Goal: Information Seeking & Learning: Learn about a topic

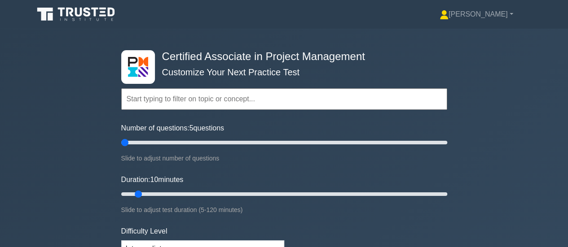
drag, startPoint x: 132, startPoint y: 138, endPoint x: 93, endPoint y: 138, distance: 38.6
type input "5"
click at [121, 138] on input "Number of questions: 5 questions" at bounding box center [284, 142] width 326 height 11
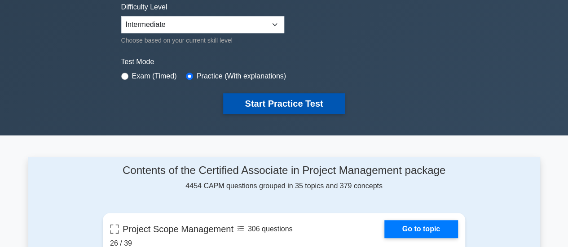
click at [254, 93] on button "Start Practice Test" at bounding box center [283, 103] width 121 height 21
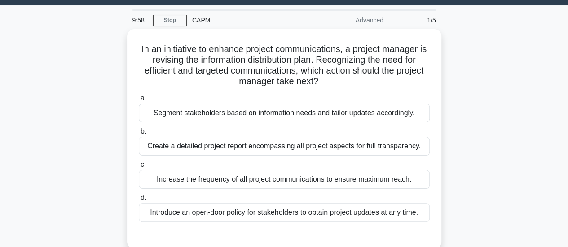
scroll to position [24, 0]
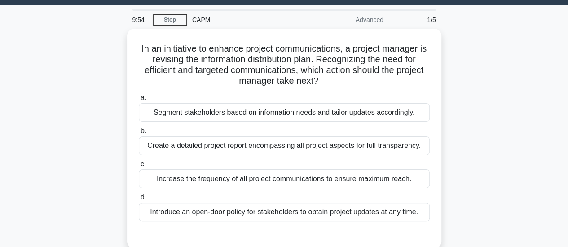
drag, startPoint x: 424, startPoint y: 202, endPoint x: 121, endPoint y: 43, distance: 343.0
click at [121, 43] on div "In an initiative to enhance project communications, a project manager is revisi…" at bounding box center [283, 144] width 511 height 231
copy div "In an initiative to enhance project communications, a project manager is revisi…"
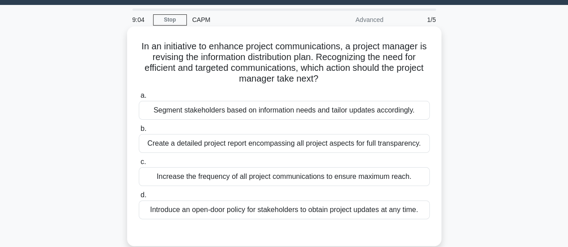
click at [273, 171] on div "Increase the frequency of all project communications to ensure maximum reach." at bounding box center [284, 176] width 291 height 19
click at [139, 165] on input "c. Increase the frequency of all project communications to ensure maximum reach." at bounding box center [139, 162] width 0 height 6
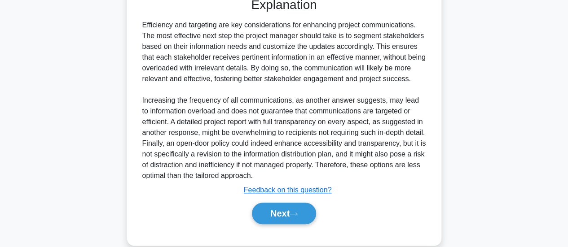
scroll to position [268, 0]
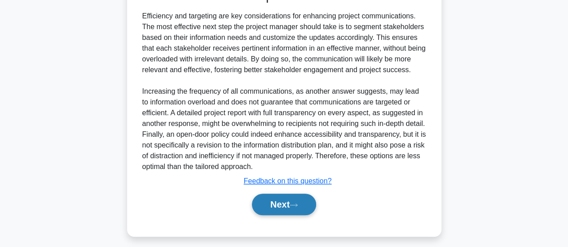
click at [292, 205] on button "Next" at bounding box center [284, 205] width 64 height 22
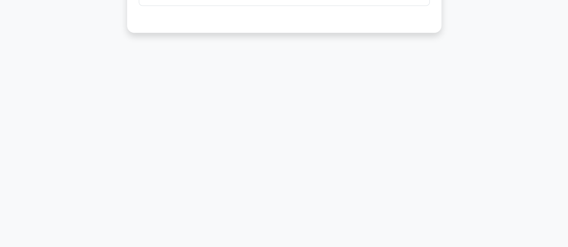
scroll to position [35, 0]
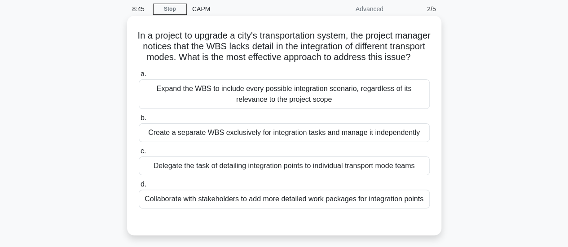
drag, startPoint x: 428, startPoint y: 207, endPoint x: 141, endPoint y: 26, distance: 339.3
click at [141, 26] on div "In a project to upgrade a city's transportation system, the project manager not…" at bounding box center [284, 125] width 307 height 213
copy div "In a project to upgrade a city's transportation system, the project manager not…"
click at [237, 172] on div "Delegate the task of detailing integration points to individual transport mode …" at bounding box center [284, 166] width 291 height 19
click at [139, 154] on input "c. Delegate the task of detailing integration points to individual transport mo…" at bounding box center [139, 152] width 0 height 6
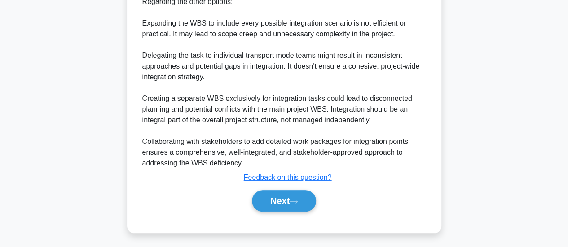
scroll to position [408, 0]
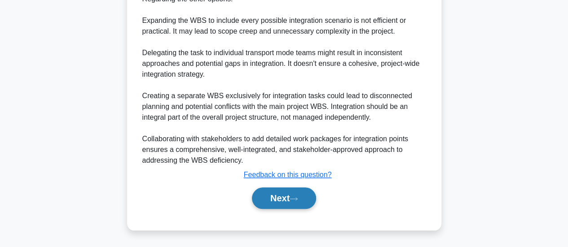
click at [286, 205] on button "Next" at bounding box center [284, 199] width 64 height 22
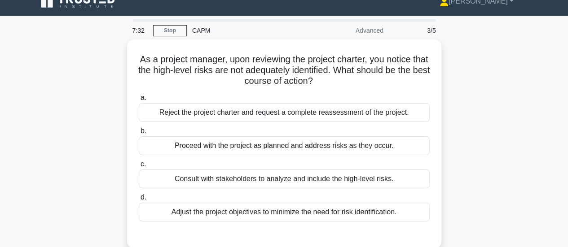
drag, startPoint x: 401, startPoint y: 206, endPoint x: 111, endPoint y: 56, distance: 326.7
click at [109, 58] on div "As a project manager, upon reviewing the project charter, you notice that the h…" at bounding box center [283, 149] width 511 height 220
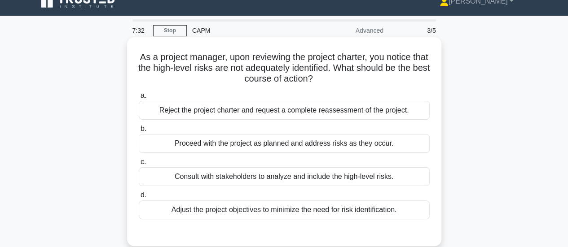
copy div "As a project manager, upon reviewing the project charter, you notice that the h…"
click at [225, 205] on div "Adjust the project objectives to minimize the need for risk identification." at bounding box center [284, 210] width 291 height 19
click at [139, 198] on input "d. Adjust the project objectives to minimize the need for risk identification." at bounding box center [139, 195] width 0 height 6
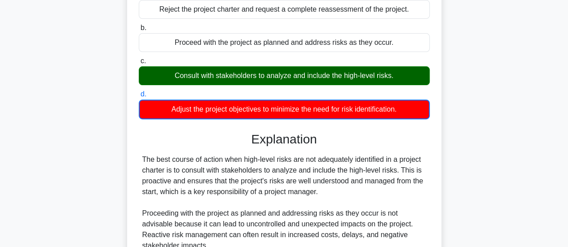
scroll to position [282, 0]
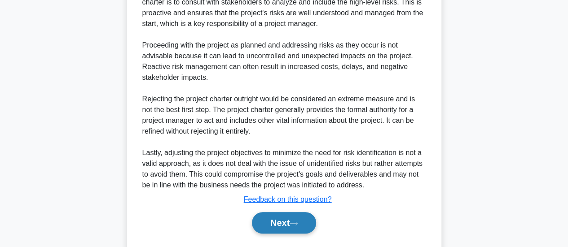
click at [285, 218] on button "Next" at bounding box center [284, 223] width 64 height 22
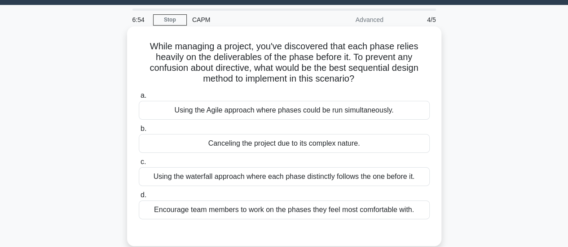
drag, startPoint x: 417, startPoint y: 203, endPoint x: 129, endPoint y: 41, distance: 330.7
click at [129, 41] on div "While managing a project, you've discovered that each phase relies heavily on t…" at bounding box center [284, 136] width 314 height 220
copy div "While managing a project, you've discovered that each phase relies heavily on t…"
click at [273, 105] on div "Using the Agile approach where phases could be run simultaneously." at bounding box center [284, 110] width 291 height 19
click at [139, 99] on input "a. Using the Agile approach where phases could be run simultaneously." at bounding box center [139, 96] width 0 height 6
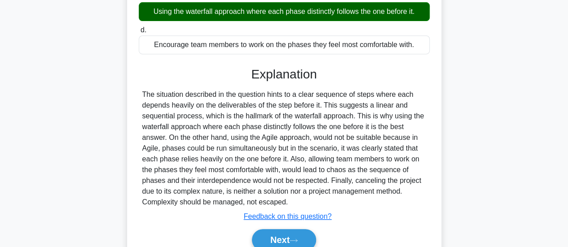
scroll to position [214, 0]
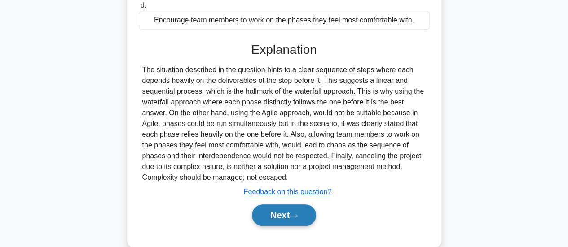
click at [295, 214] on icon at bounding box center [293, 215] width 7 height 3
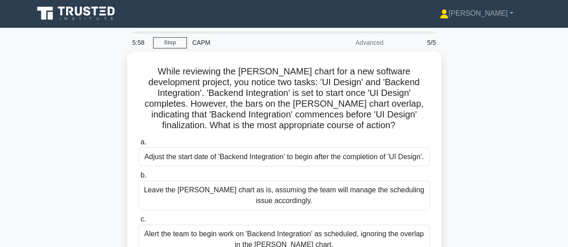
scroll to position [0, 0]
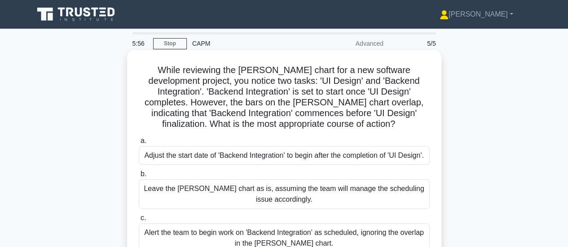
drag, startPoint x: 344, startPoint y: 209, endPoint x: 144, endPoint y: 58, distance: 249.9
click at [143, 60] on div "While reviewing the Gantt chart for a new software development project, you not…" at bounding box center [284, 187] width 307 height 267
copy div "While reviewing the Gantt chart for a new software development project, you not…"
click at [291, 149] on div "Adjust the start date of 'Backend Integration' to begin after the completion of…" at bounding box center [284, 155] width 291 height 19
click at [139, 144] on input "a. Adjust the start date of 'Backend Integration' to begin after the completion…" at bounding box center [139, 141] width 0 height 6
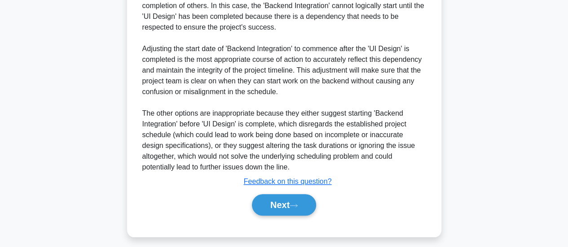
scroll to position [365, 0]
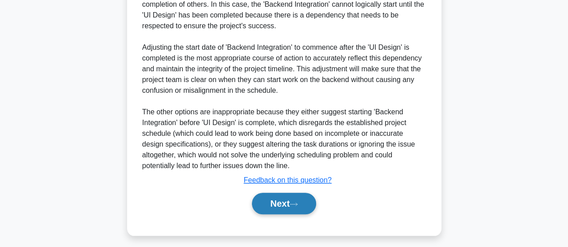
click at [276, 210] on button "Next" at bounding box center [284, 204] width 64 height 22
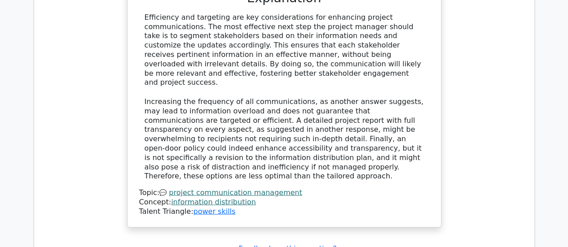
scroll to position [897, 0]
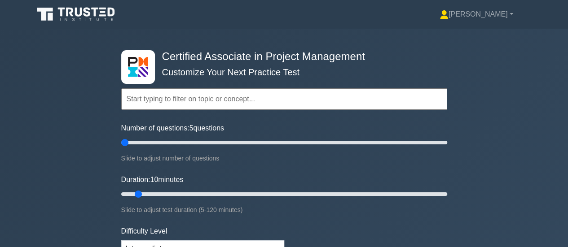
drag, startPoint x: 135, startPoint y: 143, endPoint x: 123, endPoint y: 145, distance: 11.4
type input "5"
click at [123, 145] on input "Number of questions: 5 questions" at bounding box center [284, 142] width 326 height 11
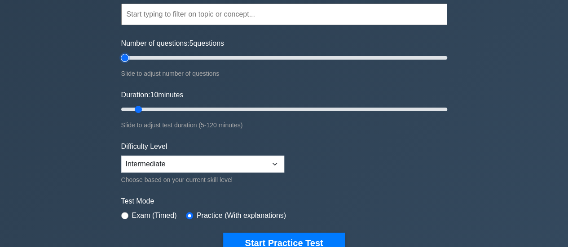
scroll to position [179, 0]
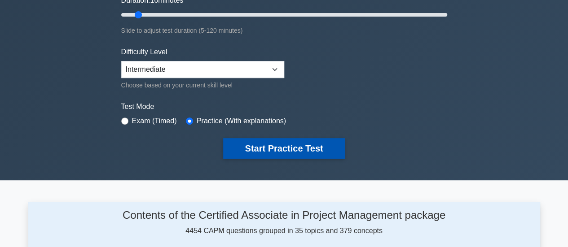
click at [302, 148] on button "Start Practice Test" at bounding box center [283, 148] width 121 height 21
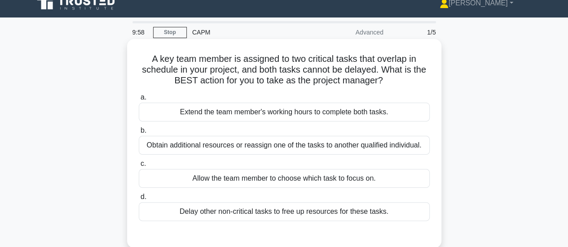
scroll to position [45, 0]
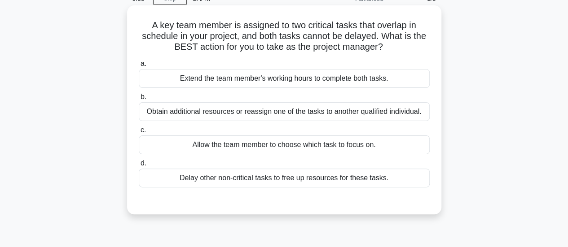
drag, startPoint x: 392, startPoint y: 180, endPoint x: 150, endPoint y: 29, distance: 284.6
click at [147, 23] on div "A key team member is assigned to two critical tasks that overlap in schedule in…" at bounding box center [284, 110] width 307 height 202
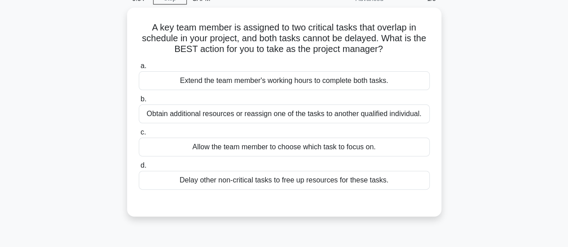
copy div "A key team member is assigned to two critical tasks that overlap in schedule in…"
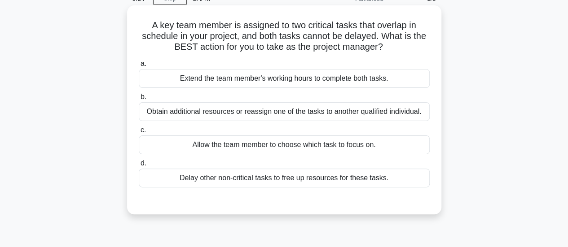
click at [302, 148] on div "Allow the team member to choose which task to focus on." at bounding box center [284, 145] width 291 height 19
click at [139, 133] on input "c. Allow the team member to choose which task to focus on." at bounding box center [139, 130] width 0 height 6
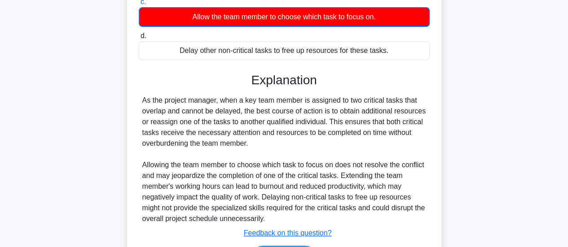
scroll to position [241, 0]
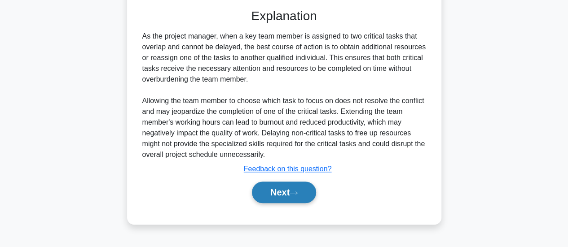
click at [286, 198] on button "Next" at bounding box center [284, 193] width 64 height 22
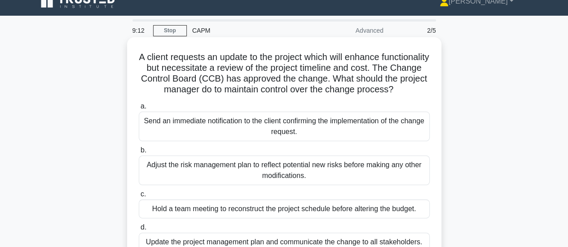
scroll to position [58, 0]
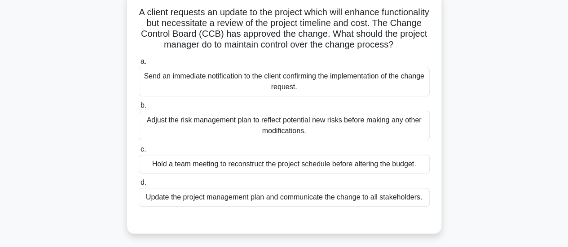
drag, startPoint x: 423, startPoint y: 204, endPoint x: 142, endPoint y: 9, distance: 341.8
click at [139, 11] on div "A client requests an update to the project which will enhance functionality but…" at bounding box center [284, 113] width 307 height 234
copy div "A client requests an update to the project which will enhance functionality but…"
click at [305, 135] on div "Adjust the risk management plan to reflect potential new risks before making an…" at bounding box center [284, 126] width 291 height 30
click at [139, 109] on input "b. Adjust the risk management plan to reflect potential new risks before making…" at bounding box center [139, 106] width 0 height 6
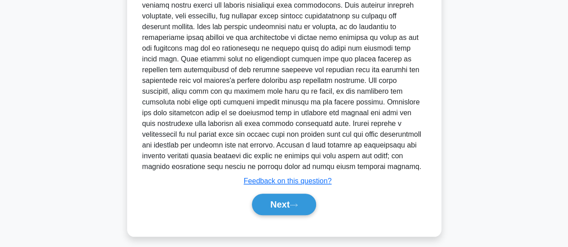
scroll to position [338, 0]
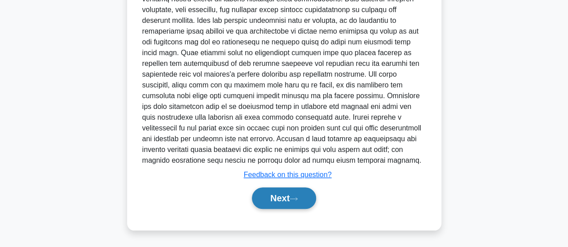
click at [271, 199] on button "Next" at bounding box center [284, 199] width 64 height 22
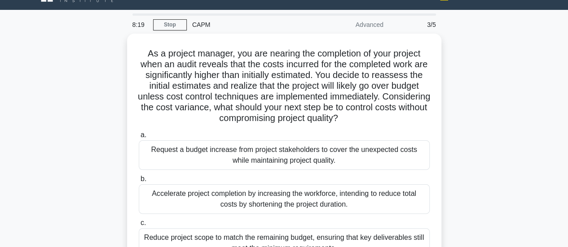
scroll to position [0, 0]
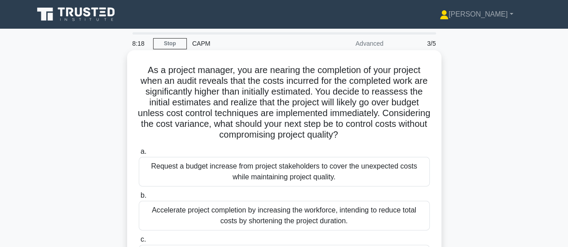
drag, startPoint x: 318, startPoint y: 162, endPoint x: 140, endPoint y: 65, distance: 203.0
click at [140, 65] on div "As a project manager, you are nearing the completion of your project when an au…" at bounding box center [284, 198] width 307 height 288
copy div "As a project manager, you are nearing the completion of your project when an au…"
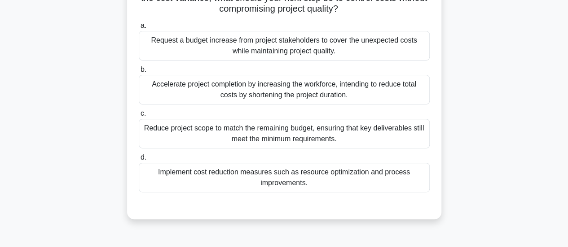
scroll to position [135, 0]
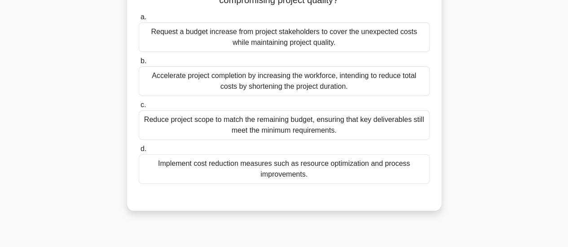
click at [268, 168] on div "Implement cost reduction measures such as resource optimization and process imp…" at bounding box center [284, 169] width 291 height 30
click at [139, 152] on input "d. Implement cost reduction measures such as resource optimization and process …" at bounding box center [139, 149] width 0 height 6
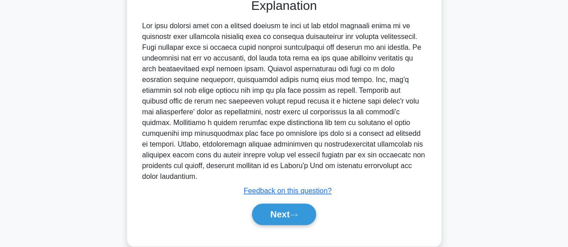
scroll to position [348, 0]
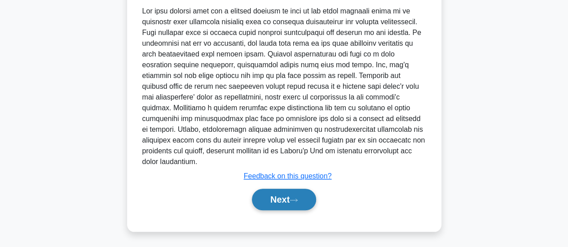
click at [294, 202] on button "Next" at bounding box center [284, 200] width 64 height 22
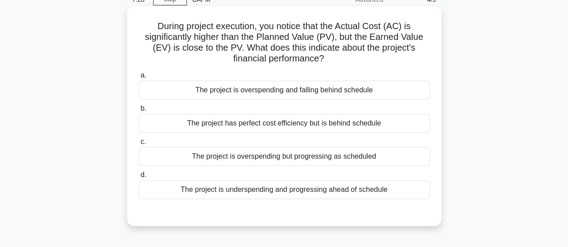
scroll to position [58, 0]
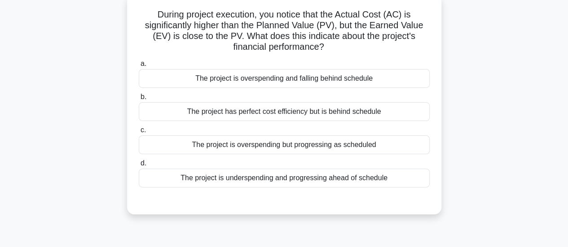
drag, startPoint x: 394, startPoint y: 173, endPoint x: 123, endPoint y: 11, distance: 315.6
click at [123, 11] on div "During project execution, you notice that the Actual Cost (AC) is significantly…" at bounding box center [283, 110] width 511 height 231
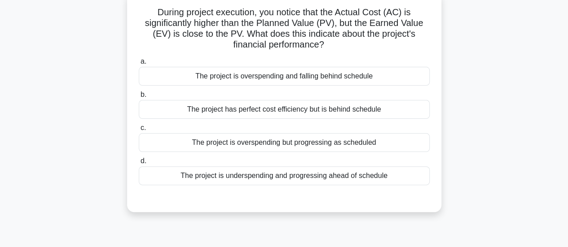
copy div "During project execution, you notice that the Actual Cost (AC) is significantly…"
click at [282, 143] on div "The project is overspending but progressing as scheduled" at bounding box center [284, 142] width 291 height 19
click at [139, 131] on input "c. The project is overspending but progressing as scheduled" at bounding box center [139, 128] width 0 height 6
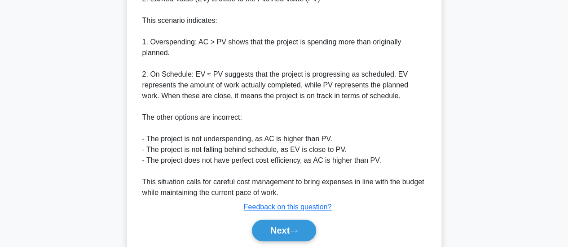
scroll to position [358, 0]
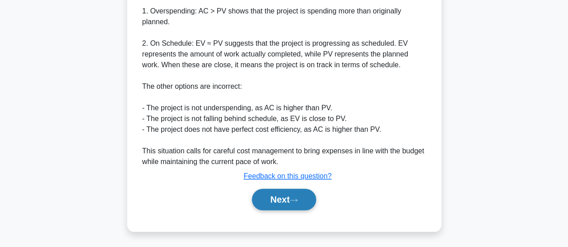
click at [285, 202] on button "Next" at bounding box center [284, 200] width 64 height 22
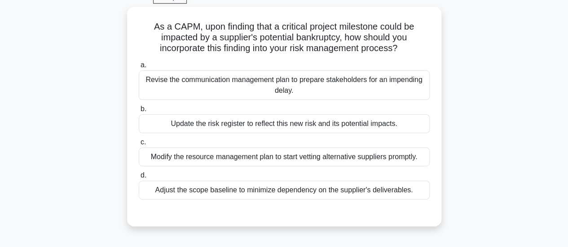
scroll to position [0, 0]
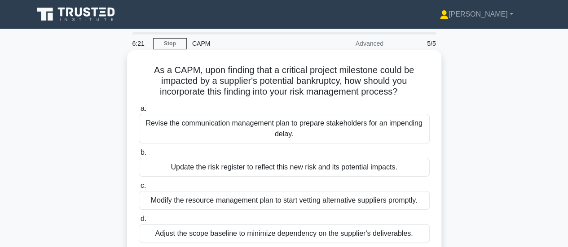
drag, startPoint x: 415, startPoint y: 53, endPoint x: 146, endPoint y: 59, distance: 268.8
click at [146, 59] on div "As a CAPM, upon finding that a critical project milestone could be impacted by …" at bounding box center [284, 160] width 307 height 213
copy div "As a CAPM, upon finding that a critical project milestone could be impacted by …"
click at [284, 171] on div "Update the risk register to reflect this new risk and its potential impacts." at bounding box center [284, 167] width 291 height 19
click at [139, 156] on input "b. Update the risk register to reflect this new risk and its potential impacts." at bounding box center [139, 153] width 0 height 6
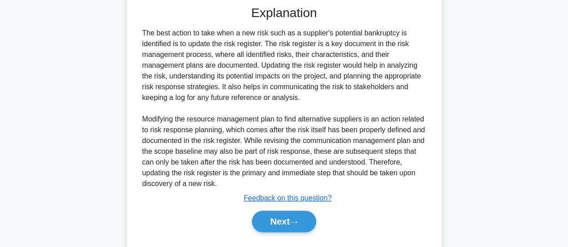
scroll to position [272, 0]
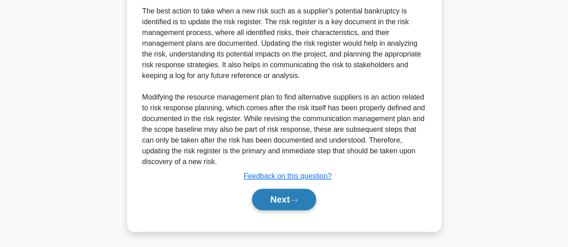
click at [286, 194] on button "Next" at bounding box center [284, 200] width 64 height 22
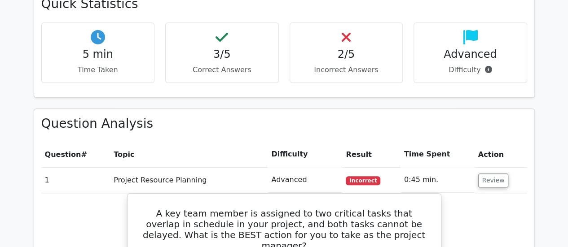
scroll to position [404, 0]
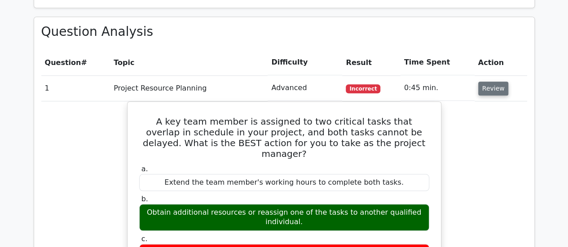
click at [483, 89] on button "Review" at bounding box center [493, 89] width 31 height 14
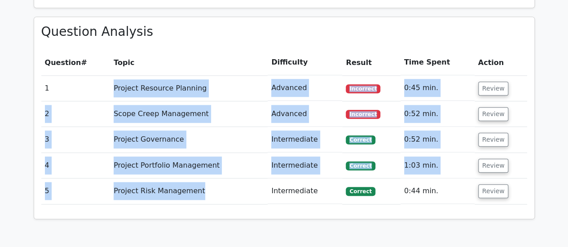
drag, startPoint x: 198, startPoint y: 191, endPoint x: 104, endPoint y: 87, distance: 140.4
click at [104, 87] on tbody "1 Project Resource Planning Advanced Incorrect 0:45 min. Review a. b. c." at bounding box center [283, 139] width 485 height 129
copy tbody "Project Resource Planning Advanced Incorrect 0:45 min. Review A key team member…"
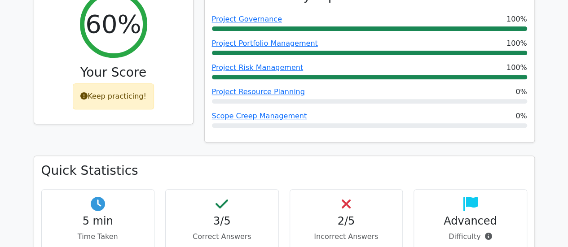
scroll to position [135, 0]
